Goal: Information Seeking & Learning: Understand process/instructions

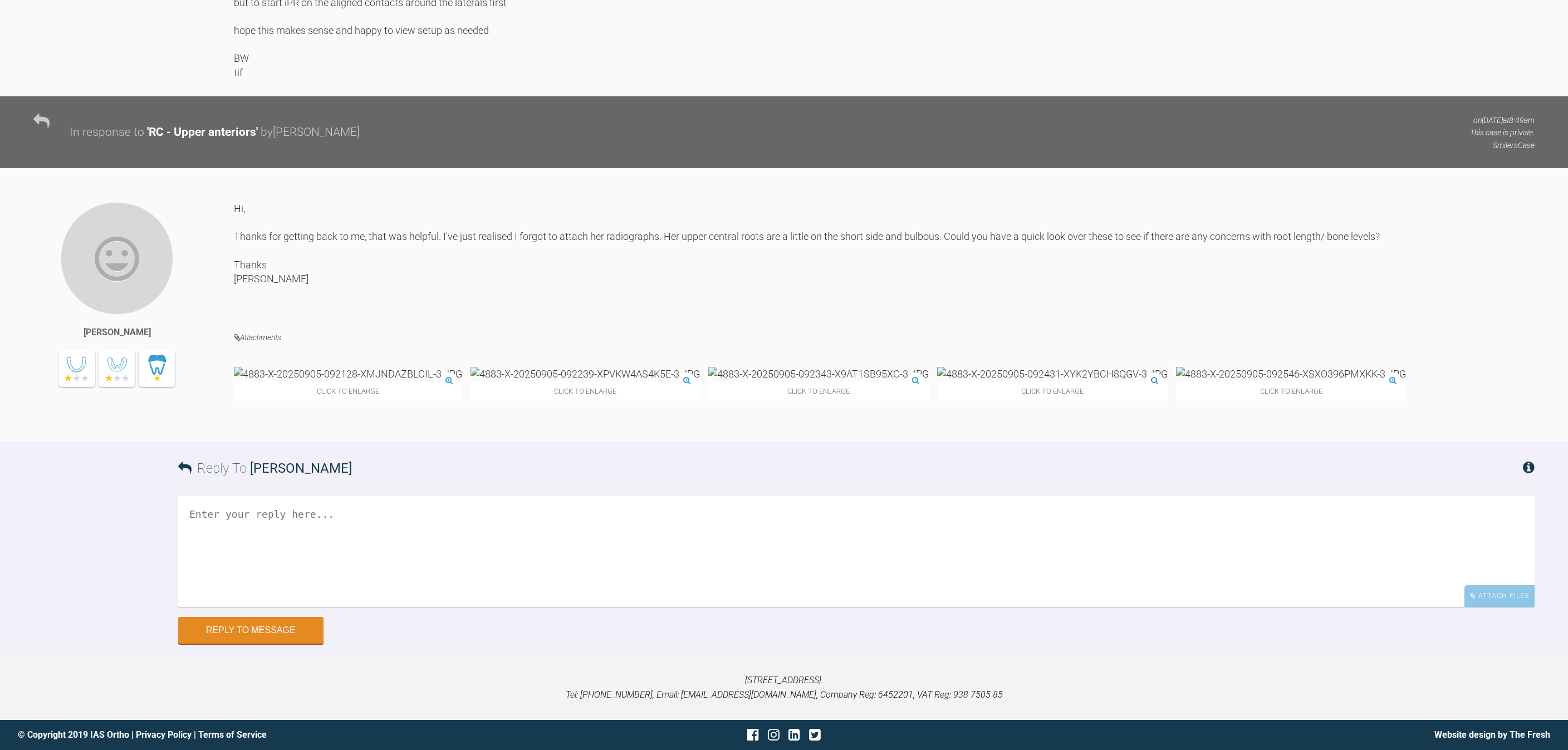
scroll to position [1375, 0]
click at [298, 367] on img at bounding box center [348, 374] width 228 height 14
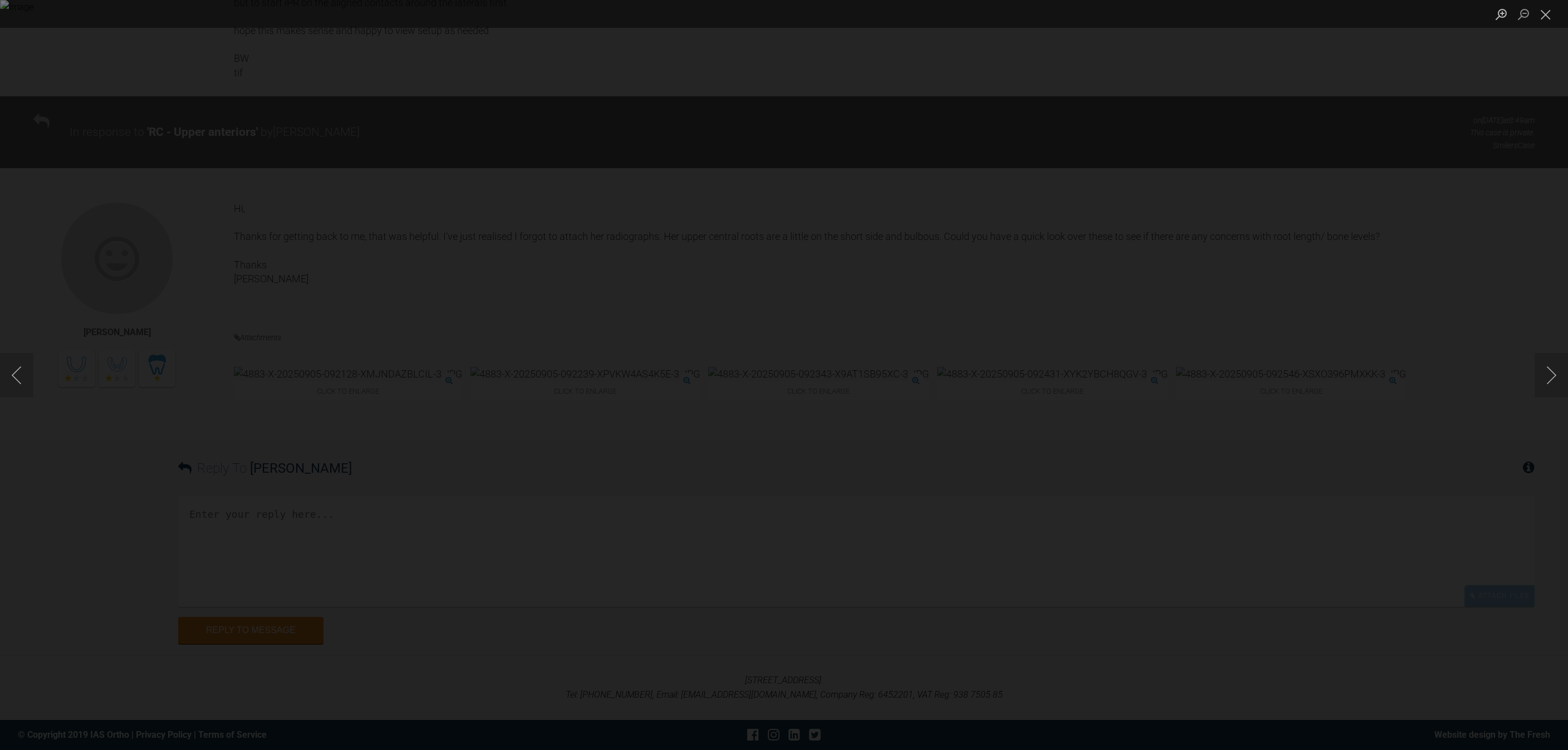
click at [984, 454] on img "Lightbox" at bounding box center [784, 375] width 1568 height 750
click at [1552, 379] on button "Next image" at bounding box center [1551, 375] width 33 height 44
click at [1539, 368] on button "Next image" at bounding box center [1551, 375] width 33 height 44
click at [79, 303] on div "Lightbox" at bounding box center [784, 375] width 1568 height 750
